Goal: Task Accomplishment & Management: Complete application form

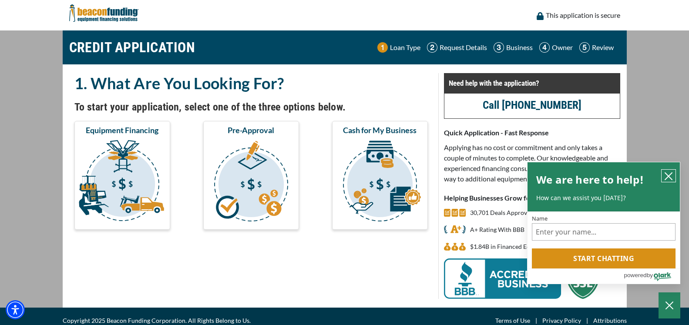
click at [667, 178] on icon "close chatbox" at bounding box center [668, 176] width 7 height 7
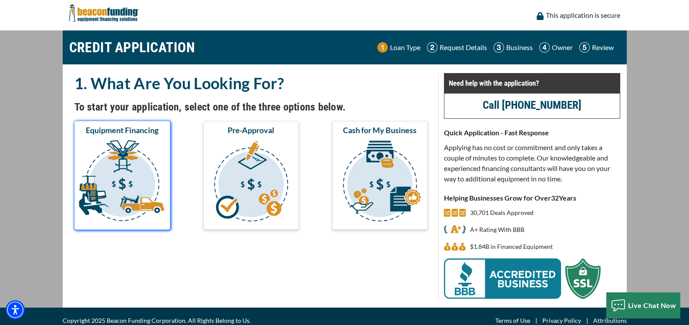
click at [124, 158] on img "submit" at bounding box center [122, 182] width 92 height 87
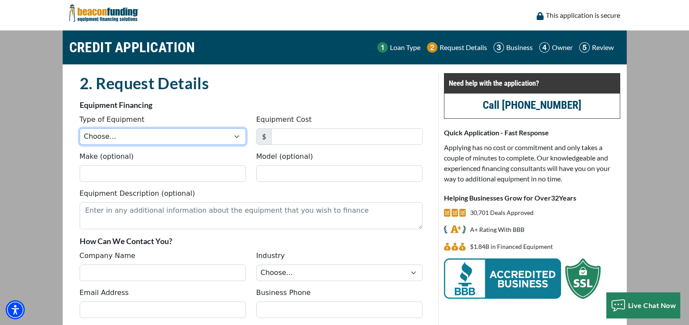
click at [80, 128] on select "Choose... Backhoe Boom/Bucket Truck Chipper Commercial Mower Crane DTG/DTF Prin…" at bounding box center [163, 136] width 166 height 17
click at [115, 136] on select "Choose... Backhoe Boom/Bucket Truck Chipper Commercial Mower Crane DTG/DTF Prin…" at bounding box center [163, 136] width 166 height 17
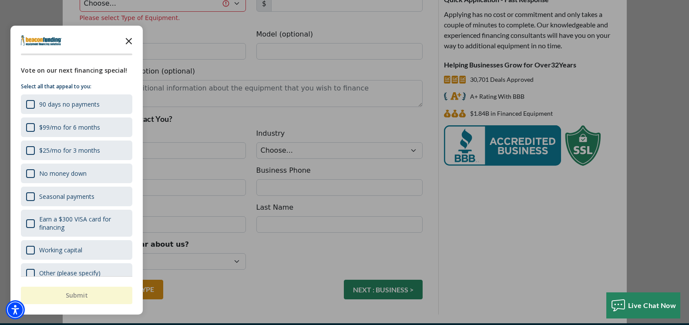
scroll to position [144, 0]
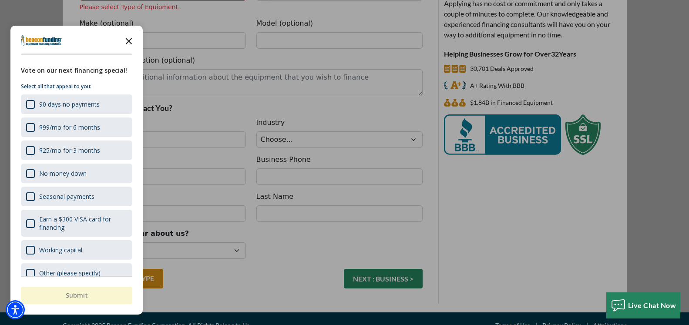
click at [128, 43] on icon "Close the survey" at bounding box center [128, 40] width 17 height 17
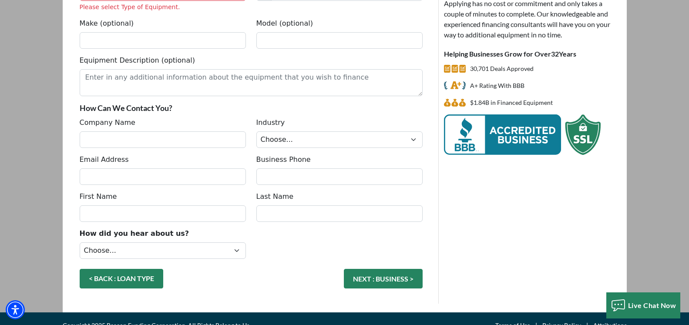
click at [140, 283] on link "< BACK : LOAN TYPE" at bounding box center [122, 279] width 84 height 20
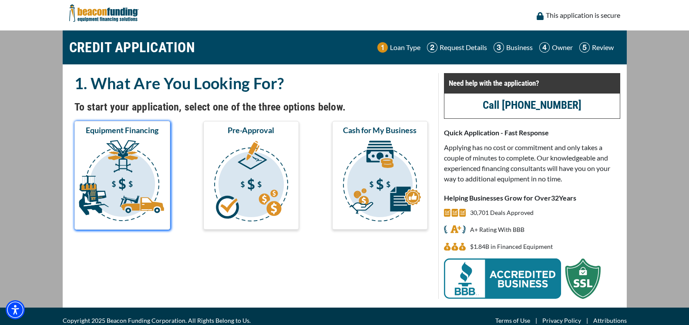
click at [117, 189] on img "submit" at bounding box center [122, 182] width 92 height 87
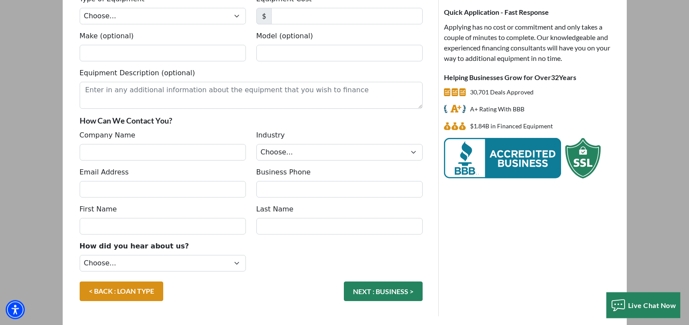
scroll to position [133, 0]
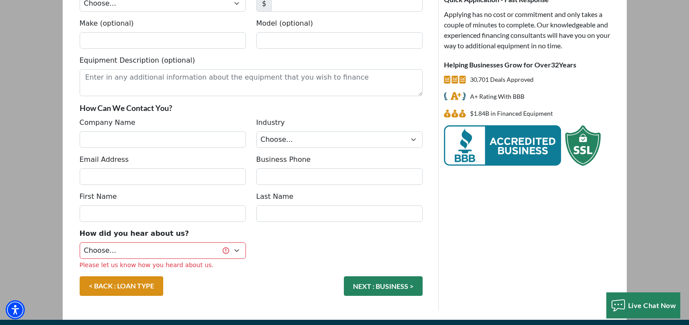
click at [41, 134] on main "CREDIT APPLICATION Loan Type Request Details Business Owner Review" at bounding box center [344, 108] width 689 height 423
click at [256, 131] on select "Choose... Towing Landscape/Hardscape Decorated Apparel Septic Light Constructio…" at bounding box center [339, 139] width 166 height 17
click at [313, 139] on select "Choose... Towing Landscape/Hardscape Decorated Apparel Septic Light Constructio…" at bounding box center [339, 139] width 166 height 17
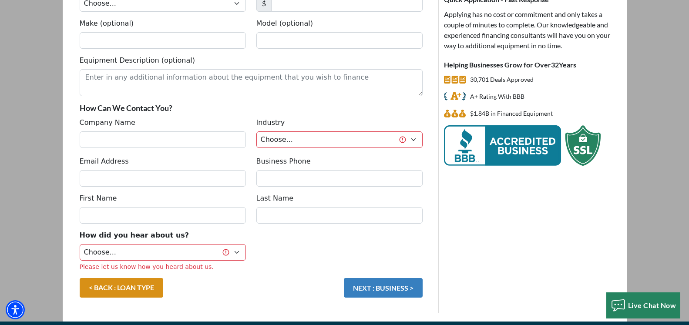
click at [403, 294] on button "NEXT : BUSINESS >" at bounding box center [383, 288] width 79 height 20
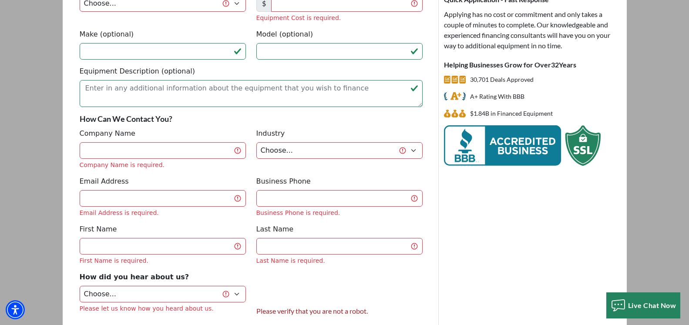
scroll to position [0, 0]
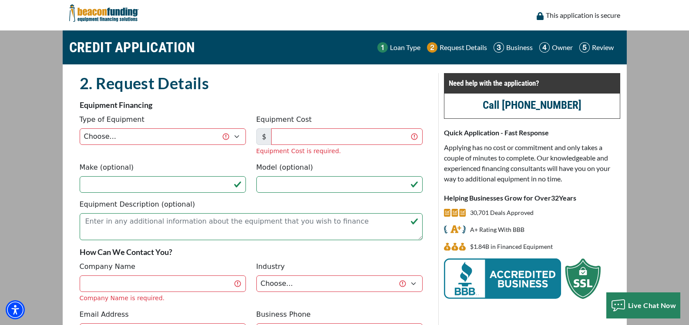
click at [464, 46] on p "Request Details" at bounding box center [463, 47] width 47 height 10
click at [494, 49] on img at bounding box center [499, 47] width 10 height 10
click at [504, 47] on div "Business" at bounding box center [513, 47] width 39 height 10
click at [505, 47] on div "Business" at bounding box center [513, 47] width 39 height 10
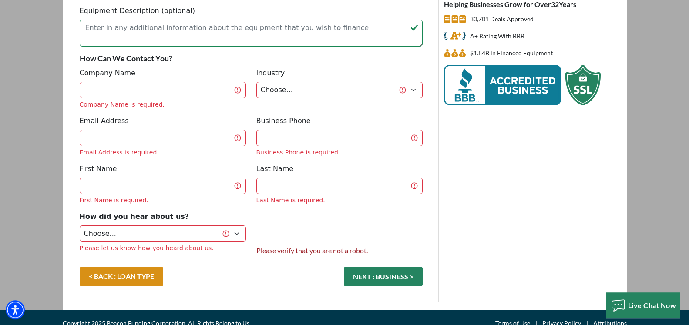
scroll to position [205, 0]
